Goal: Communication & Community: Answer question/provide support

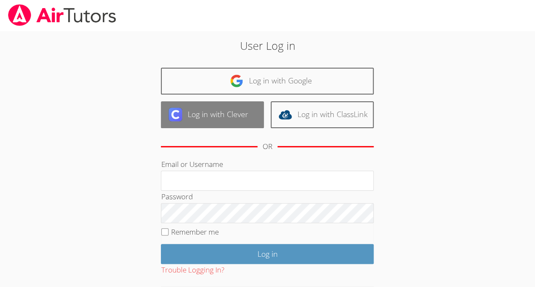
click at [244, 122] on link "Log in with Clever" at bounding box center [212, 114] width 103 height 27
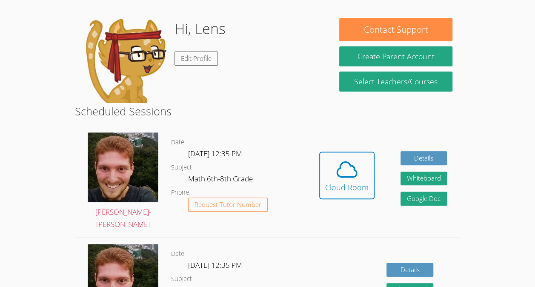
scroll to position [114, 0]
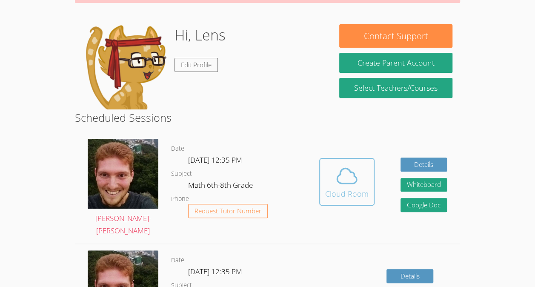
click at [359, 182] on span at bounding box center [346, 176] width 43 height 24
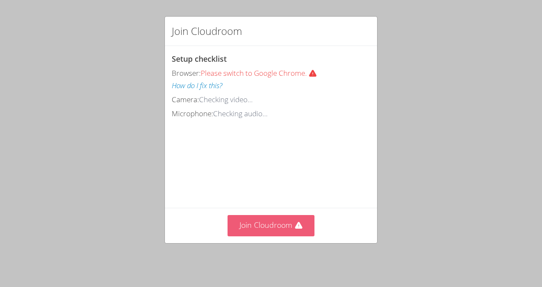
click at [282, 230] on button "Join Cloudroom" at bounding box center [270, 225] width 87 height 21
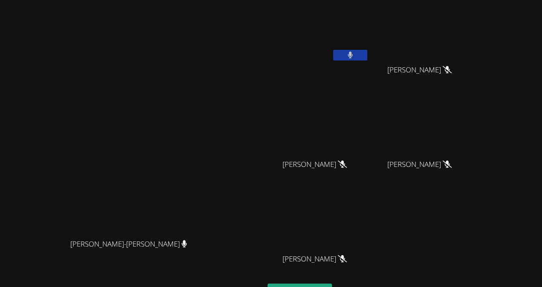
click at [353, 54] on icon at bounding box center [350, 55] width 5 height 7
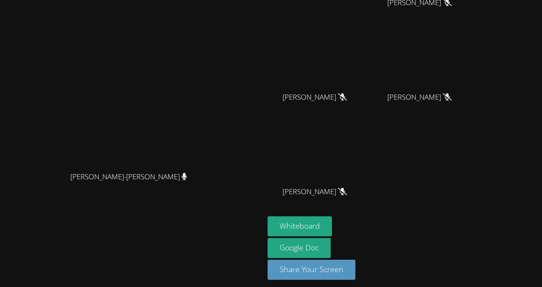
scroll to position [71, 0]
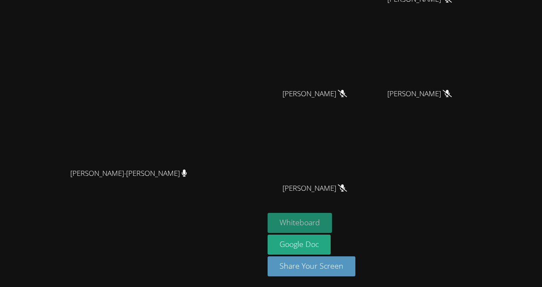
click at [332, 224] on button "Whiteboard" at bounding box center [299, 223] width 64 height 20
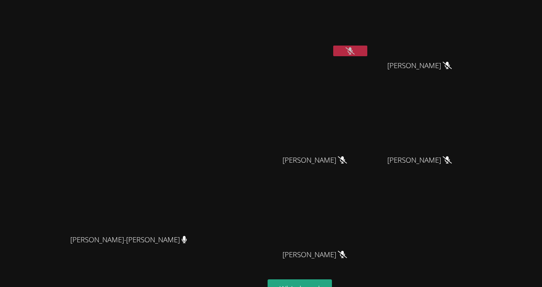
scroll to position [0, 0]
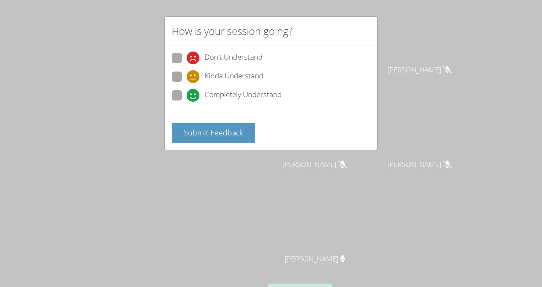
click at [187, 102] on span at bounding box center [187, 102] width 0 height 0
click at [187, 94] on input "Completely Understand" at bounding box center [190, 93] width 7 height 7
radio input "true"
click at [221, 127] on span "Submit Feedback" at bounding box center [214, 132] width 60 height 10
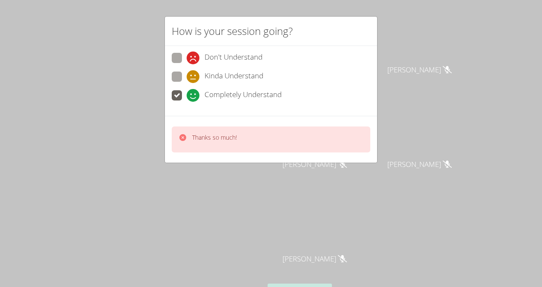
scroll to position [16, 0]
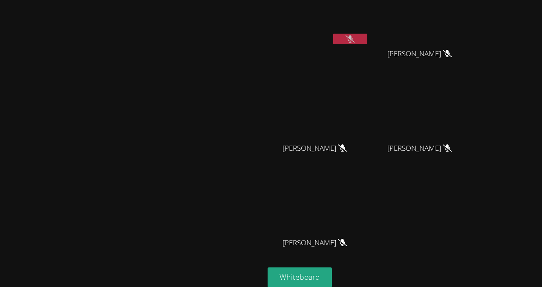
click at [354, 40] on icon at bounding box center [349, 38] width 9 height 7
click at [369, 32] on video at bounding box center [317, 15] width 101 height 57
click at [367, 43] on button at bounding box center [350, 39] width 34 height 11
click at [367, 34] on button at bounding box center [350, 39] width 34 height 11
click at [369, 41] on video at bounding box center [317, 15] width 101 height 57
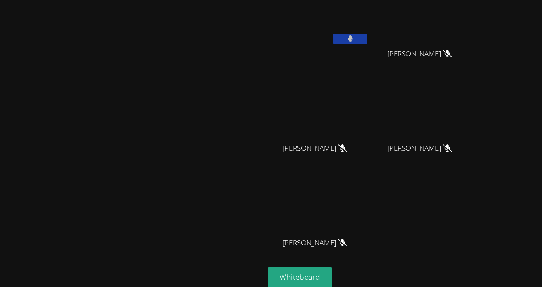
click at [367, 34] on button at bounding box center [350, 39] width 34 height 11
